Goal: Task Accomplishment & Management: Use online tool/utility

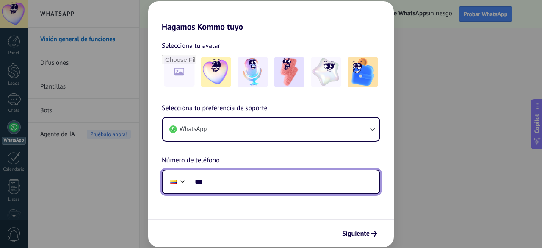
click at [240, 181] on input "***" at bounding box center [285, 181] width 189 height 19
paste input "**********"
type input "**********"
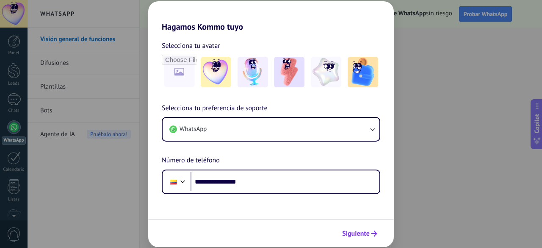
click at [359, 228] on button "Siguiente" at bounding box center [359, 233] width 43 height 14
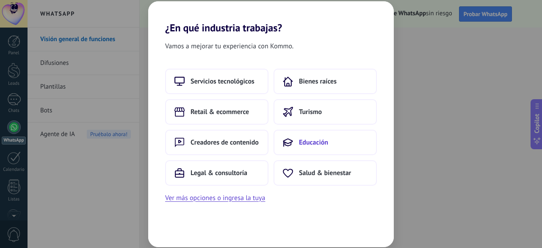
click at [323, 136] on button "Educación" at bounding box center [324, 142] width 103 height 25
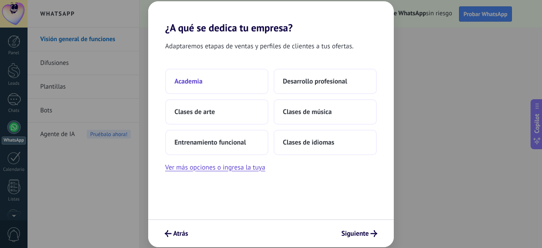
click at [238, 82] on button "Academia" at bounding box center [216, 81] width 103 height 25
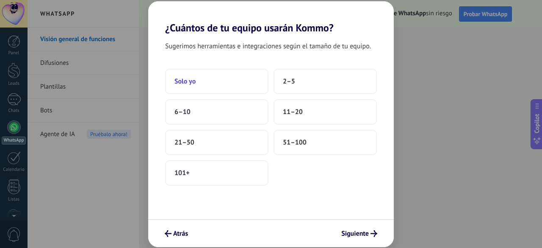
click at [239, 76] on button "Solo yo" at bounding box center [216, 81] width 103 height 25
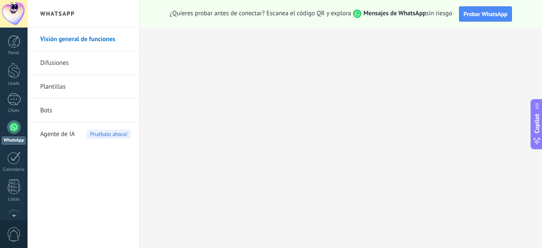
click at [98, 57] on link "Difusiones" at bounding box center [85, 63] width 91 height 24
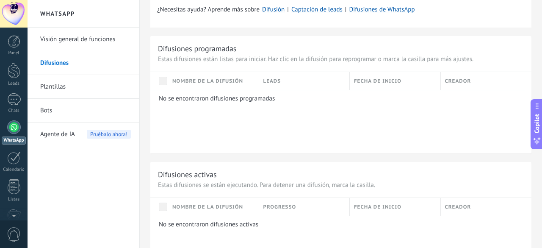
click at [237, 97] on p "No se encontraron difusiones programadas" at bounding box center [339, 98] width 360 height 8
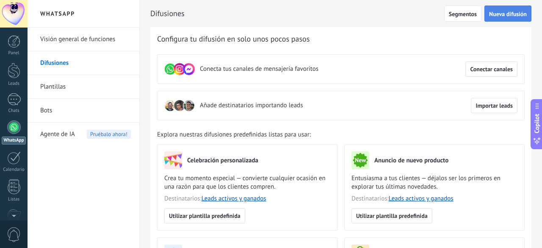
click at [498, 13] on span "Nueva difusión" at bounding box center [508, 14] width 38 height 6
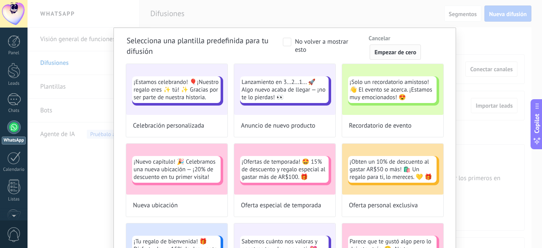
click at [379, 54] on span "Empezar de cero" at bounding box center [395, 52] width 42 height 6
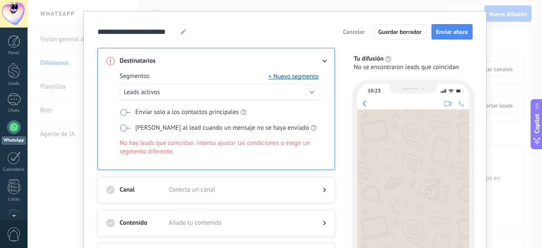
scroll to position [17, 0]
click at [159, 88] on button "Leads activos" at bounding box center [219, 91] width 199 height 17
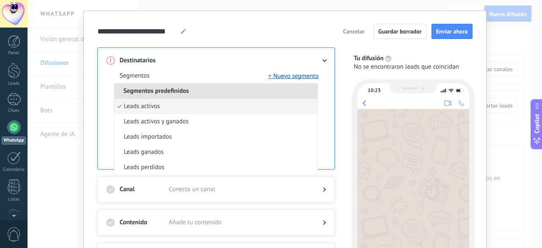
click at [185, 75] on div "Segmentos + Nuevo segmento" at bounding box center [219, 76] width 199 height 8
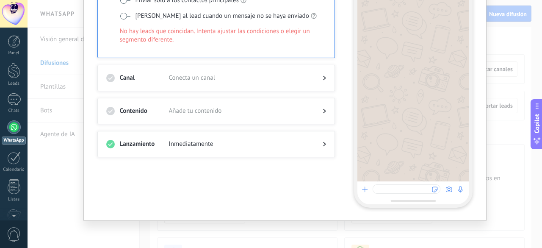
scroll to position [0, 0]
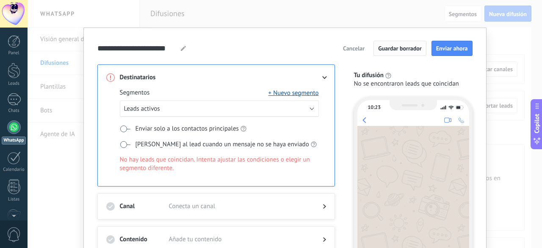
click at [420, 47] on span "Guardar borrador" at bounding box center [400, 48] width 44 height 6
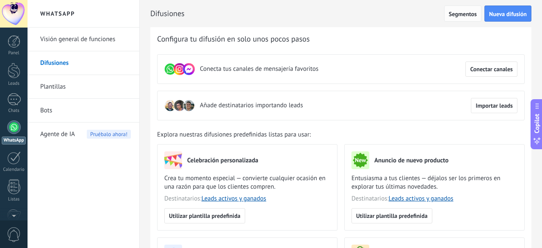
click at [472, 14] on span "Segmentos" at bounding box center [463, 14] width 28 height 6
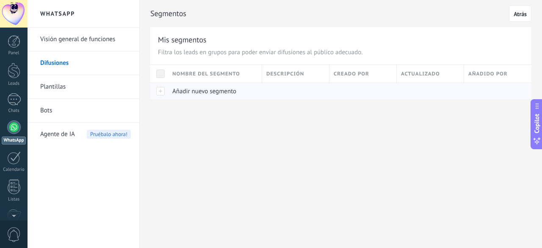
click at [183, 91] on span "Añadir nuevo segmento" at bounding box center [204, 91] width 64 height 8
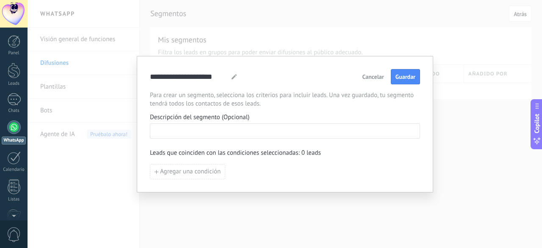
click at [186, 126] on input at bounding box center [284, 131] width 269 height 14
click at [364, 80] on span "Cancelar" at bounding box center [373, 77] width 22 height 6
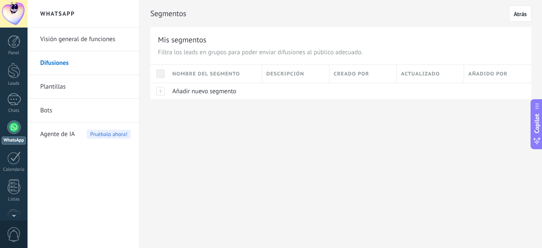
click at [109, 31] on link "Visión general de funciones" at bounding box center [85, 40] width 91 height 24
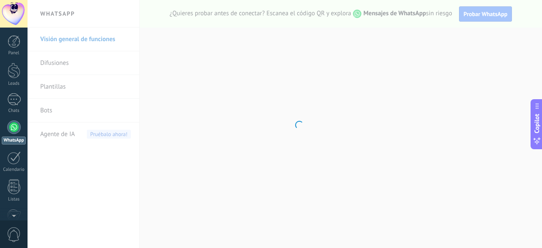
click at [11, 230] on span "0" at bounding box center [14, 234] width 14 height 15
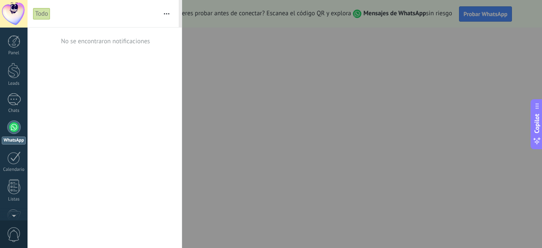
click at [429, 47] on div at bounding box center [271, 124] width 542 height 248
